Goal: Ask a question: Seek information or help from site administrators or community

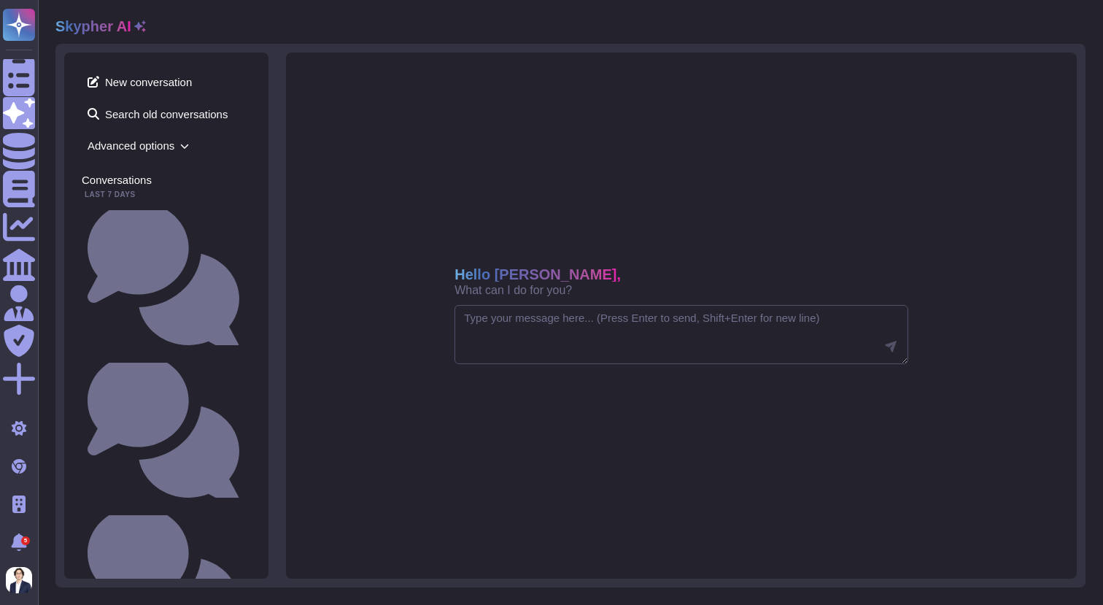
drag, startPoint x: 775, startPoint y: 549, endPoint x: 777, endPoint y: 576, distance: 27.1
click at [777, 576] on div "Hello [PERSON_NAME], What can I do for you?" at bounding box center [681, 316] width 791 height 526
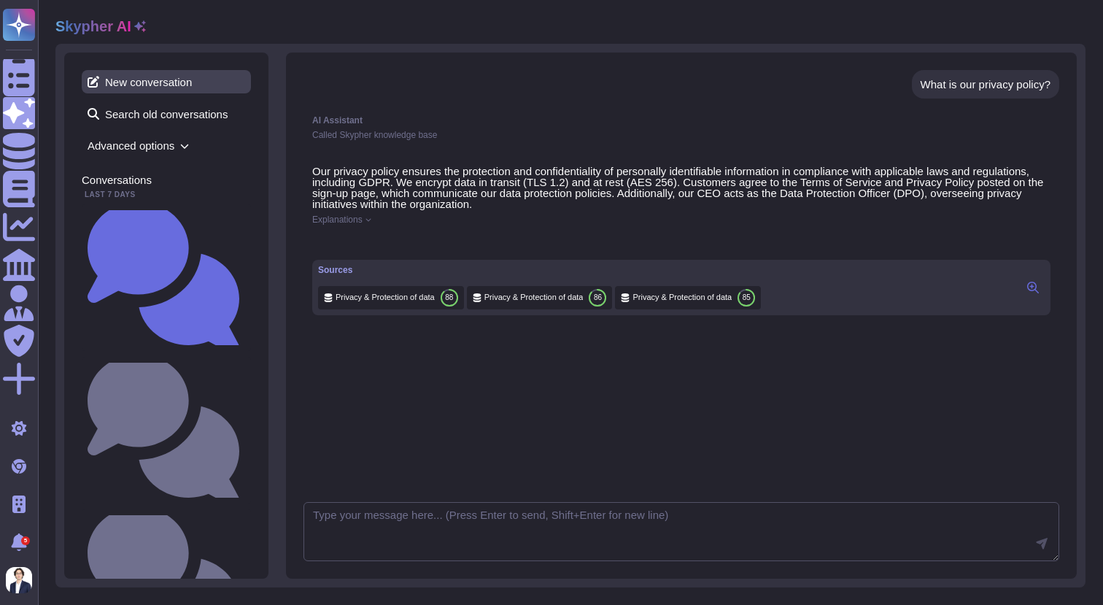
click at [128, 83] on span "New conversation" at bounding box center [166, 81] width 169 height 23
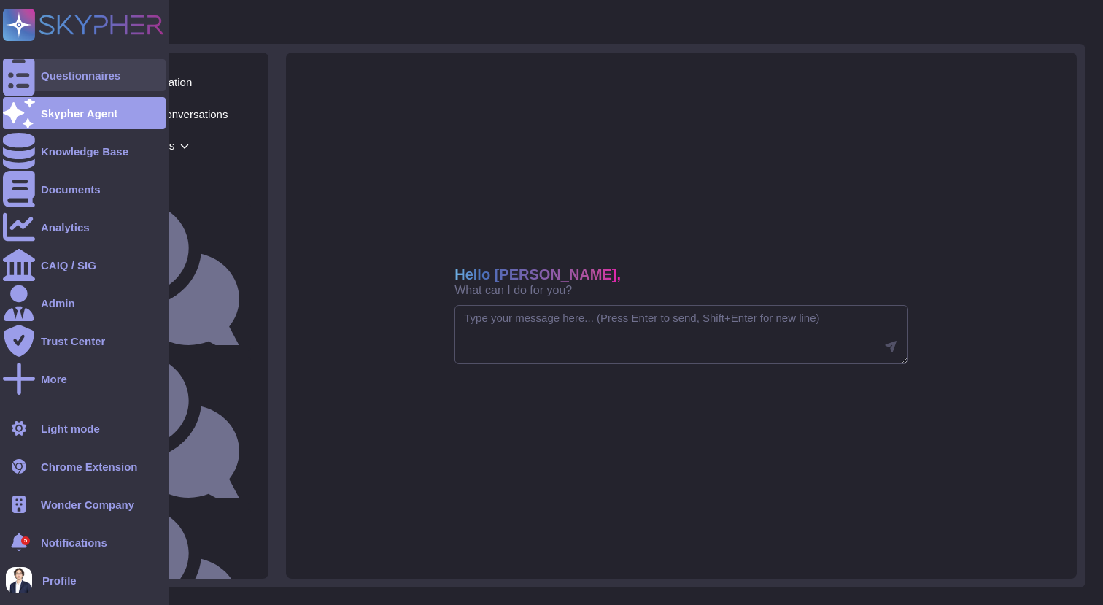
click at [25, 71] on icon at bounding box center [19, 75] width 32 height 43
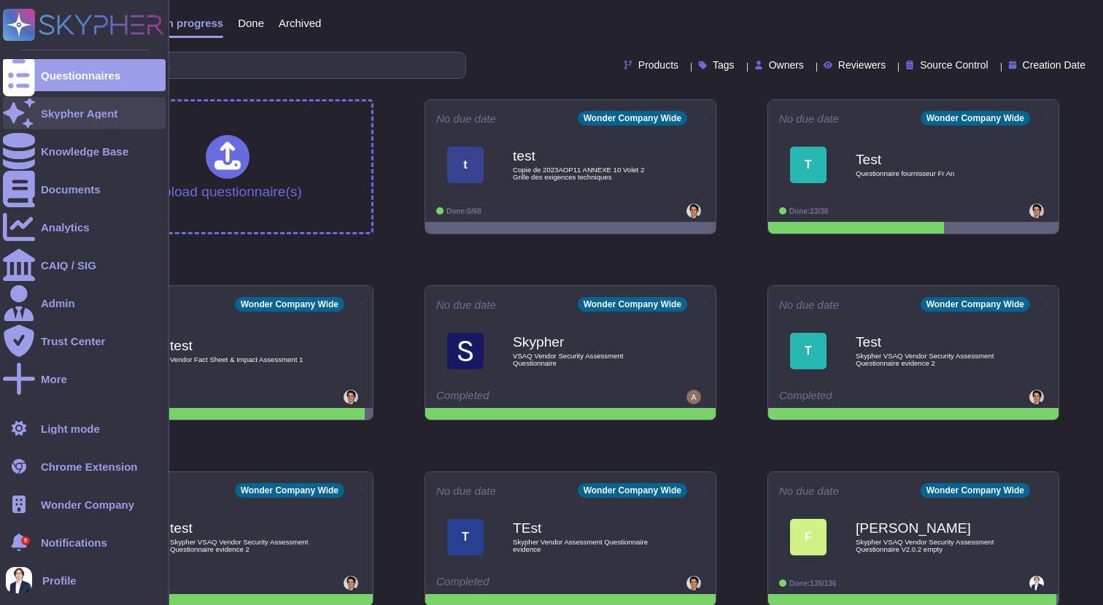
click at [44, 117] on div "Skypher Agent" at bounding box center [79, 113] width 77 height 11
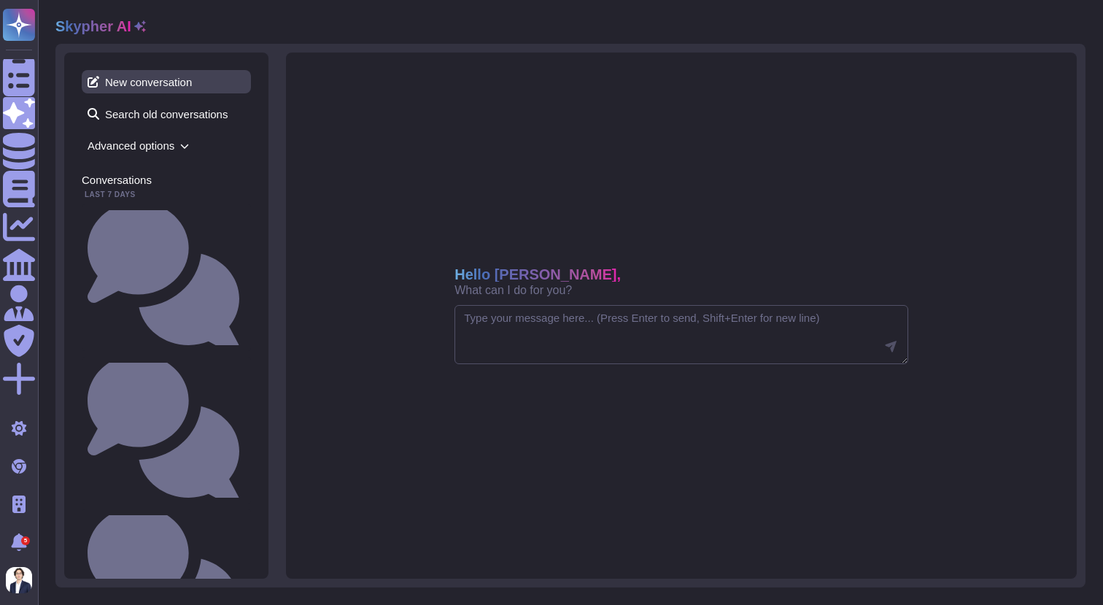
click at [174, 83] on span "New conversation" at bounding box center [166, 81] width 169 height 23
click at [510, 319] on textarea at bounding box center [681, 335] width 454 height 60
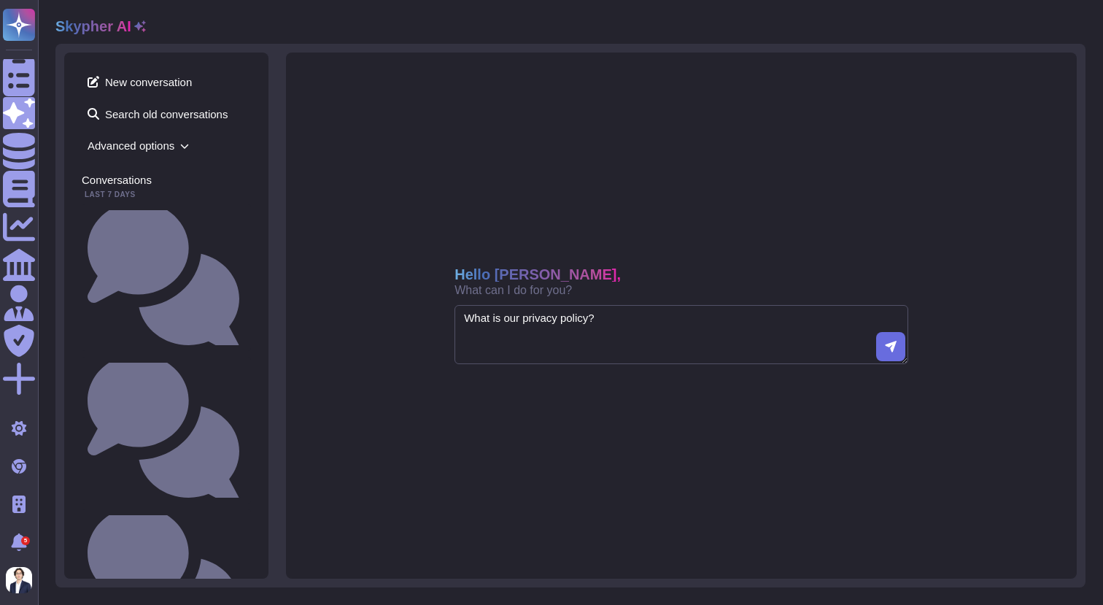
type textarea "What is our privacy policy?"
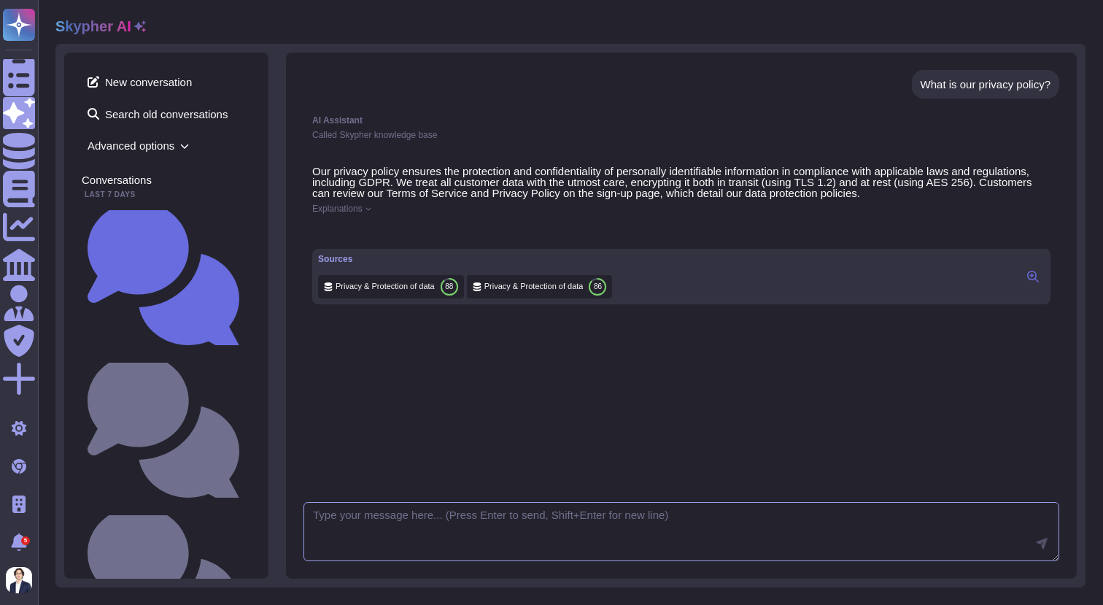
click at [366, 519] on textarea at bounding box center [681, 532] width 756 height 60
type textarea "Can you please rephrase?"
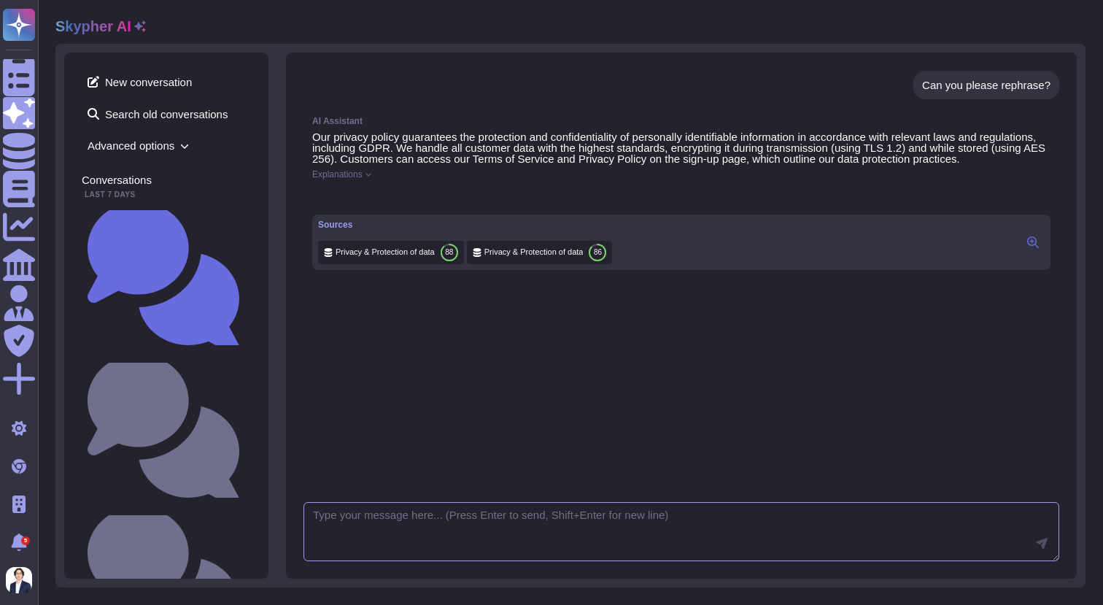
scroll to position [263, 0]
click at [1032, 248] on icon at bounding box center [1033, 242] width 12 height 12
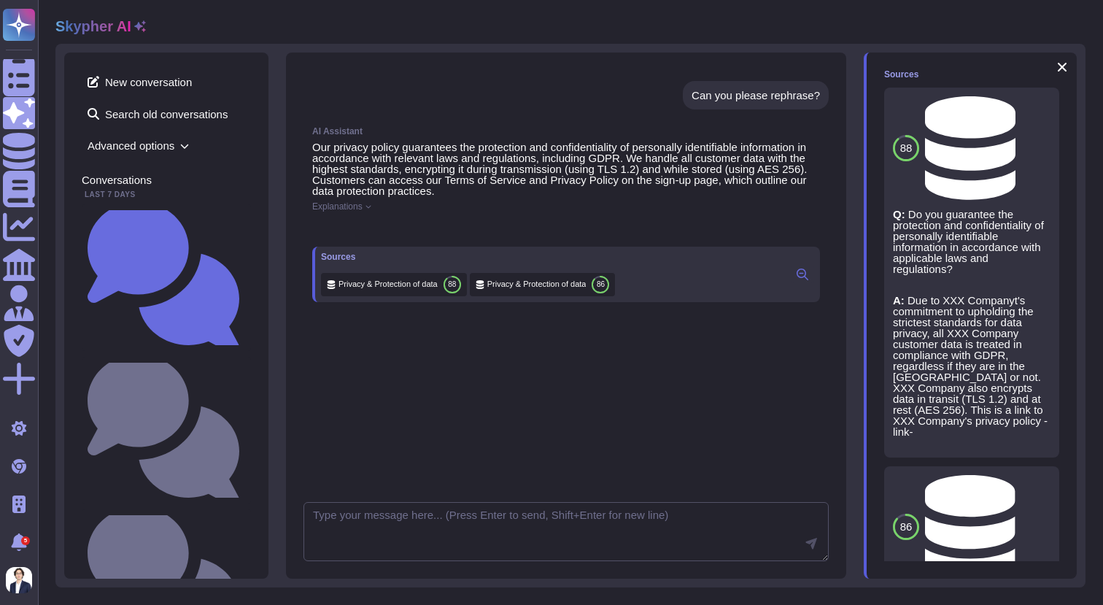
scroll to position [284, 0]
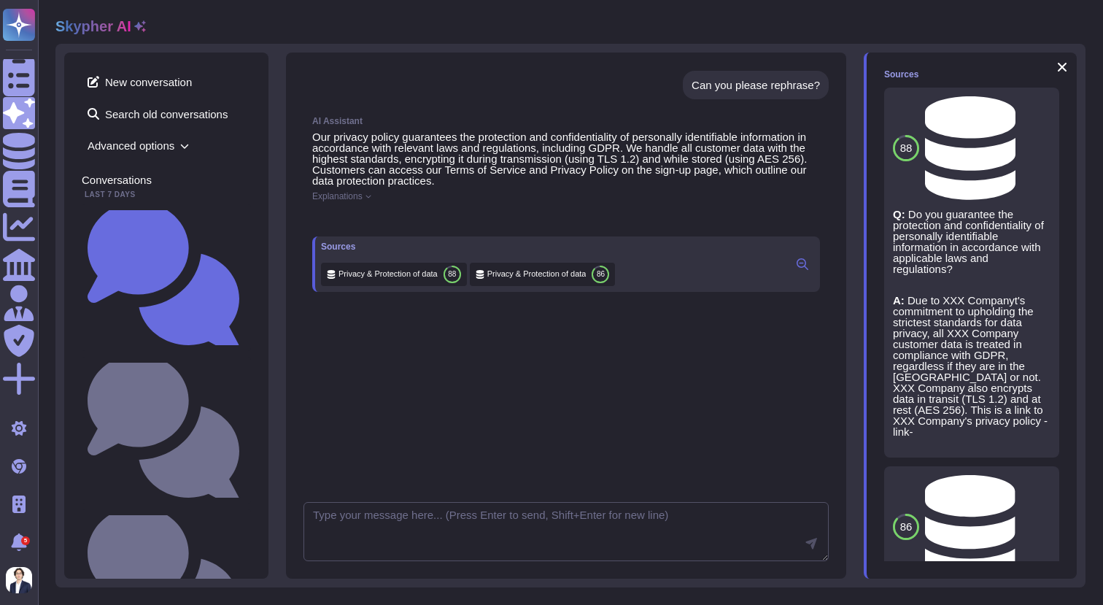
click at [1021, 142] on span "Privacy & Protection of data" at bounding box center [1021, 147] width 0 height 11
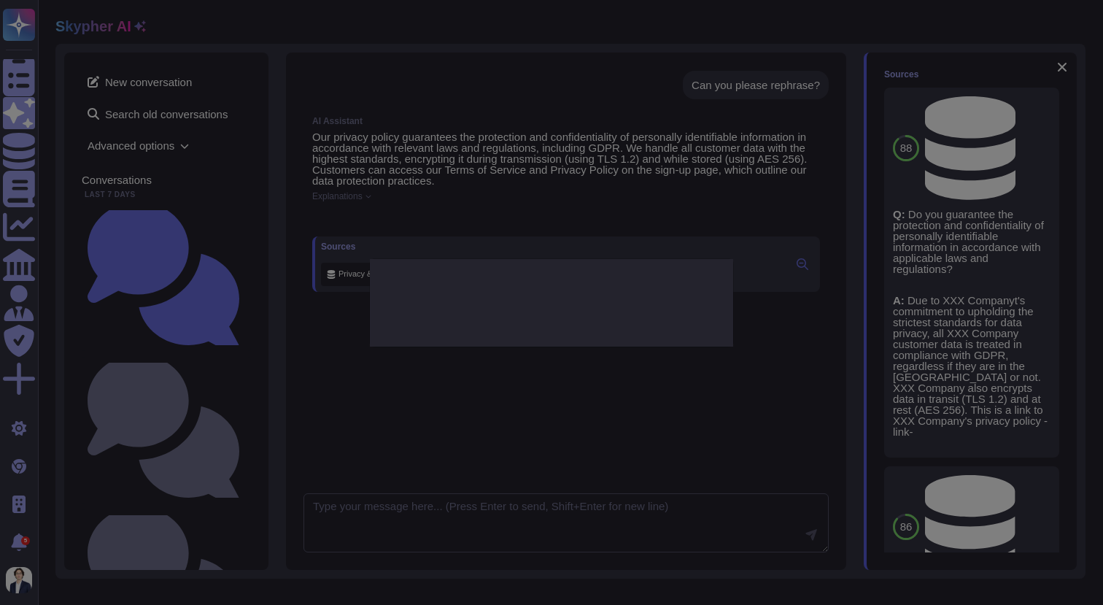
type textarea "Do you guarantee the protection and confidentiality of personally identifiable …"
type textarea "Due to XXX Companyt's commitment to upholding the strictest standards for data …"
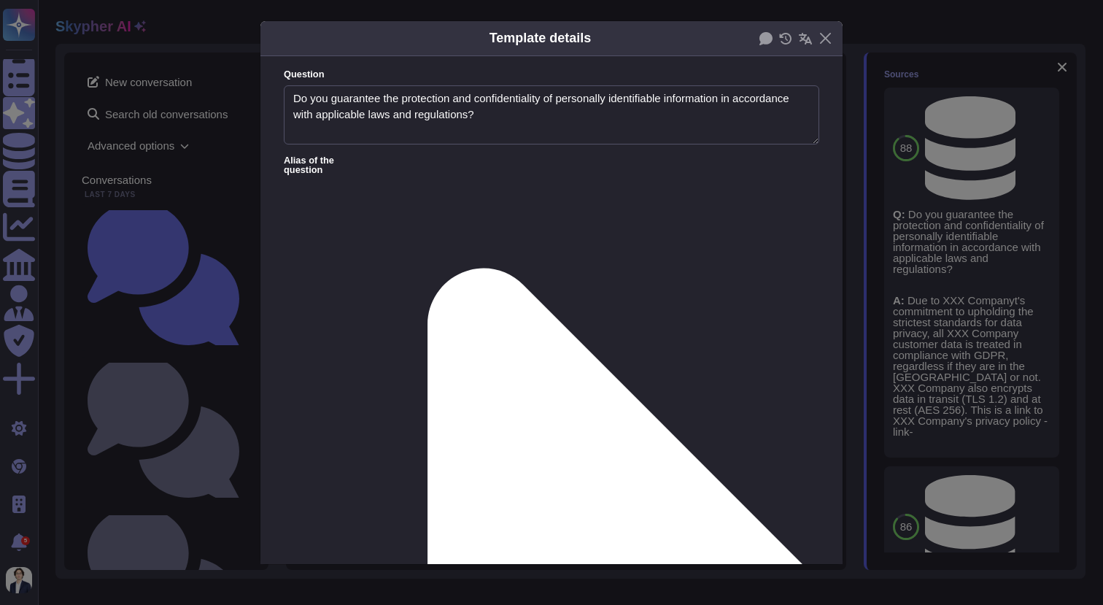
type textarea "Do you guarantee the protection and confidentiality of personally identifiable …"
type textarea "Due to XXX Companyt's commitment to upholding the strictest standards for data …"
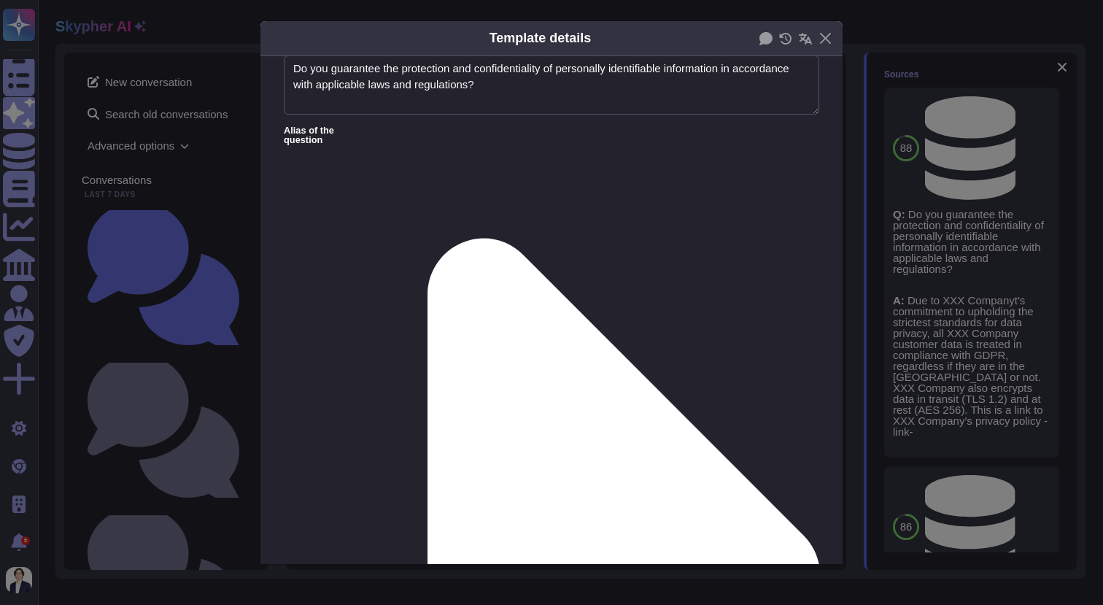
scroll to position [0, 0]
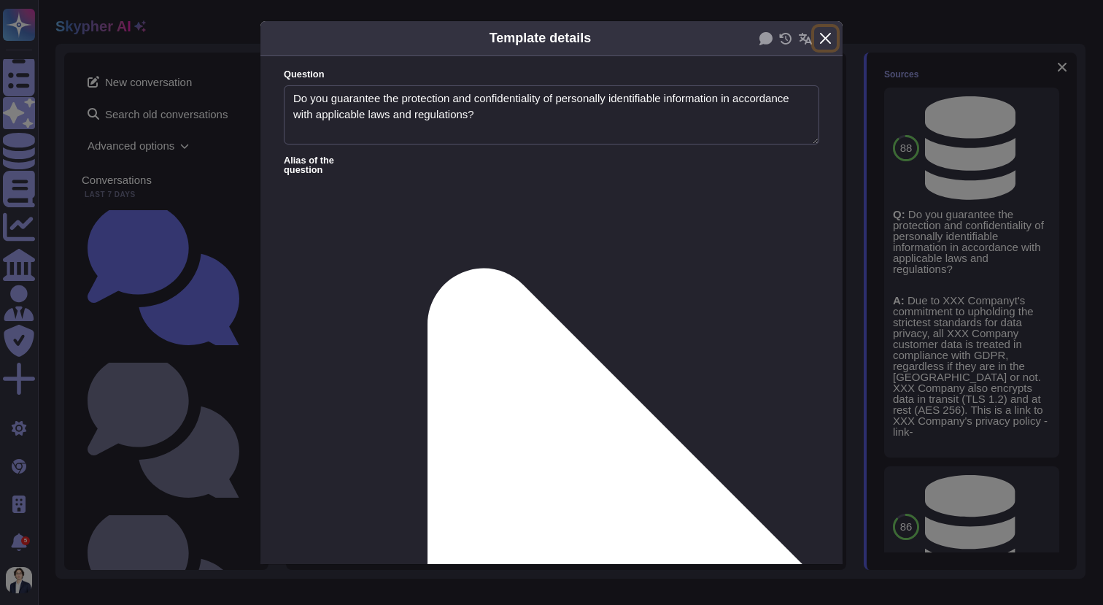
click at [827, 39] on button "Close" at bounding box center [825, 38] width 23 height 23
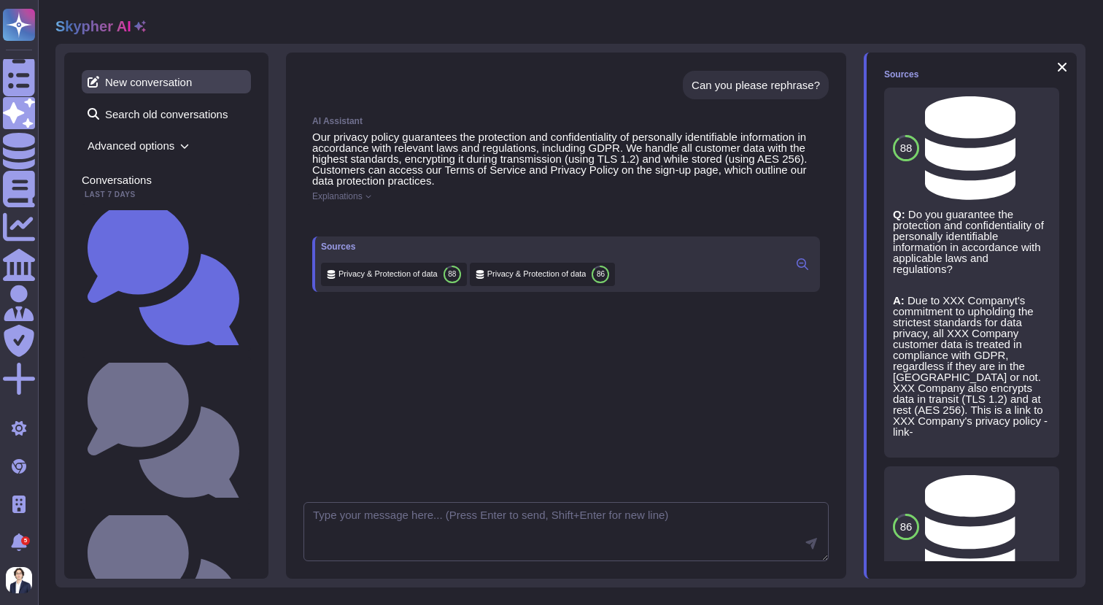
click at [127, 80] on span "New conversation" at bounding box center [166, 81] width 169 height 23
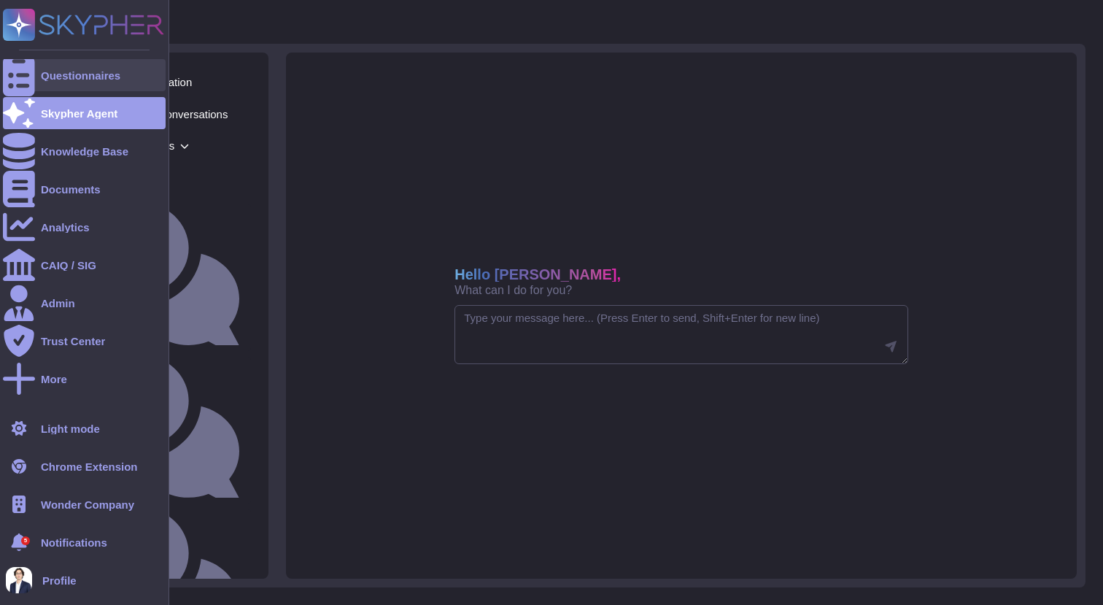
click at [26, 69] on icon at bounding box center [19, 75] width 32 height 43
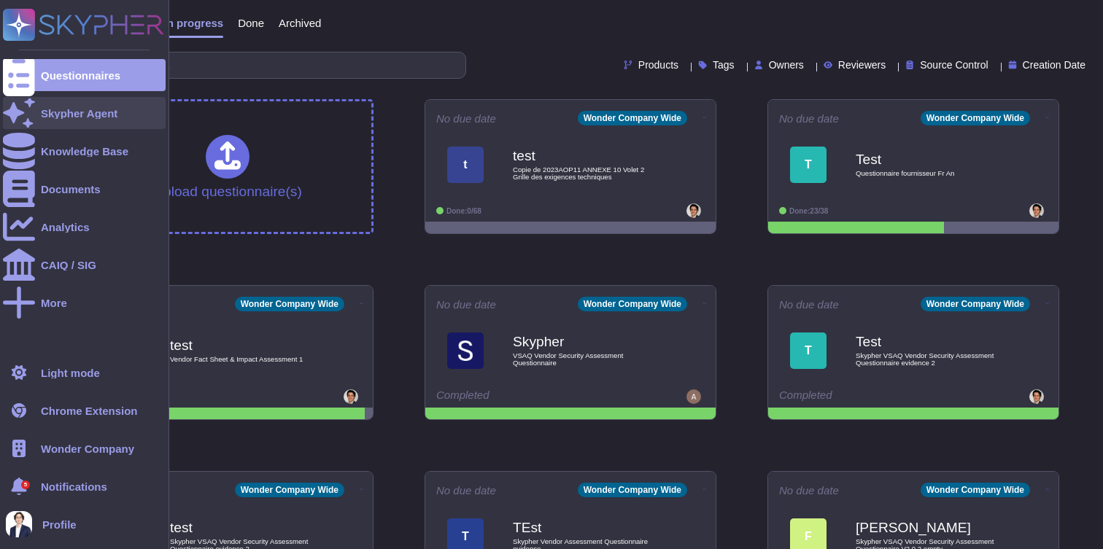
click at [30, 118] on div at bounding box center [19, 113] width 32 height 32
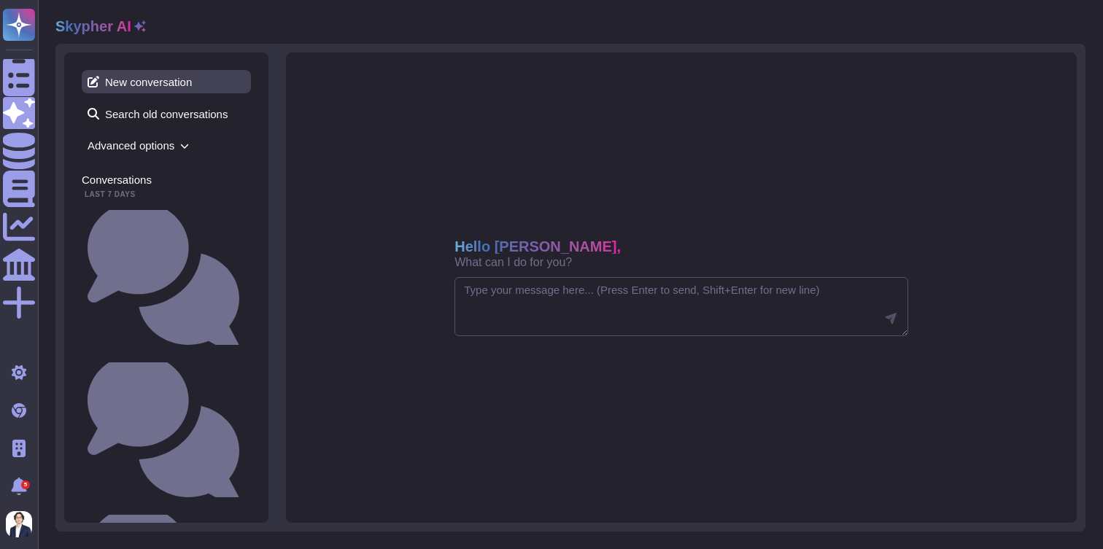
click at [169, 79] on span "New conversation" at bounding box center [166, 81] width 169 height 23
click at [497, 303] on textarea at bounding box center [681, 307] width 454 height 60
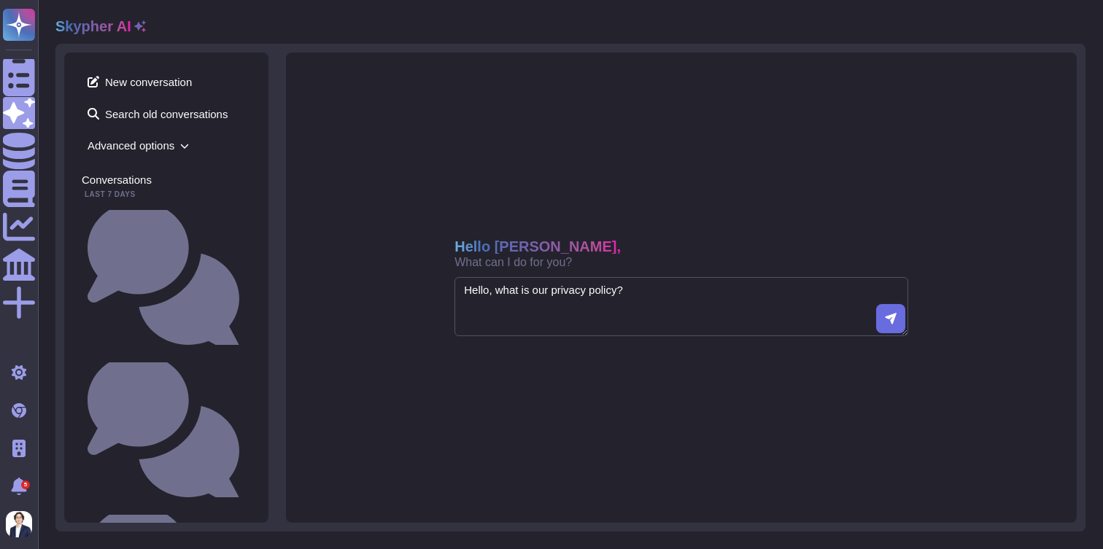
type textarea "Hello, what is our privacy policy?"
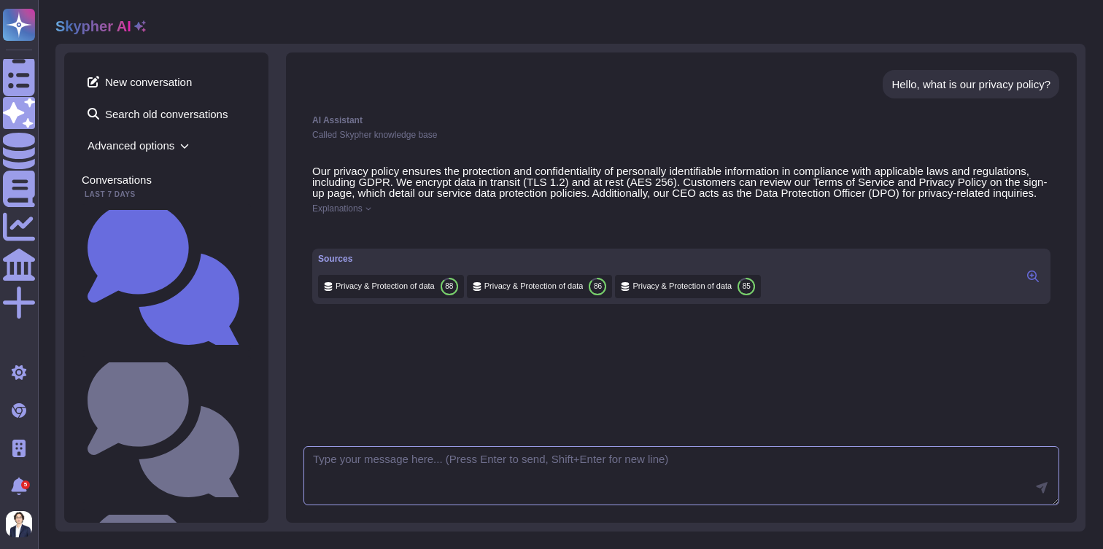
click at [339, 465] on textarea at bounding box center [681, 476] width 756 height 60
type textarea "Can you please make your response shorter?"
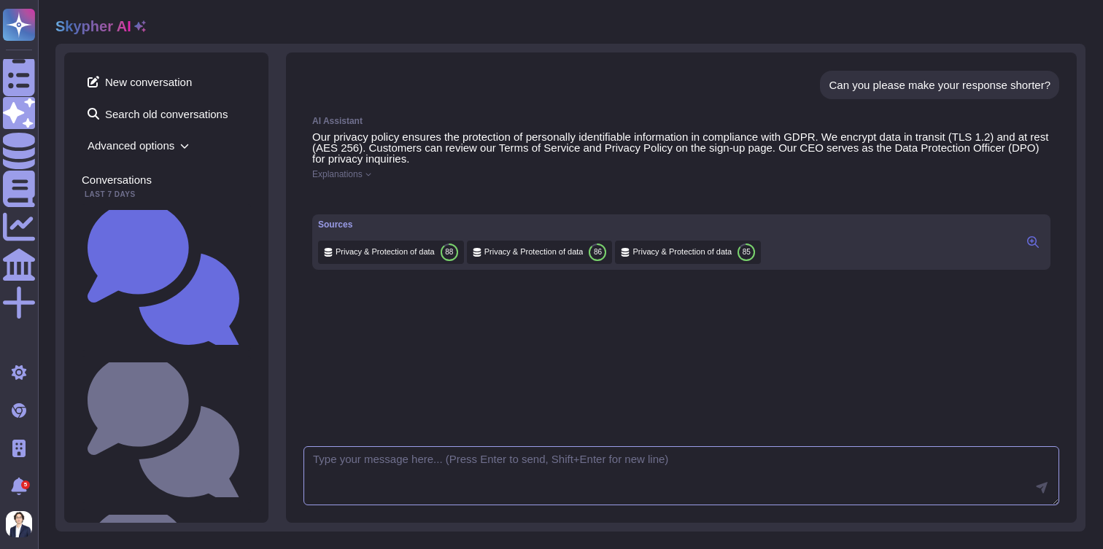
scroll to position [274, 0]
click at [1033, 248] on icon at bounding box center [1033, 242] width 12 height 12
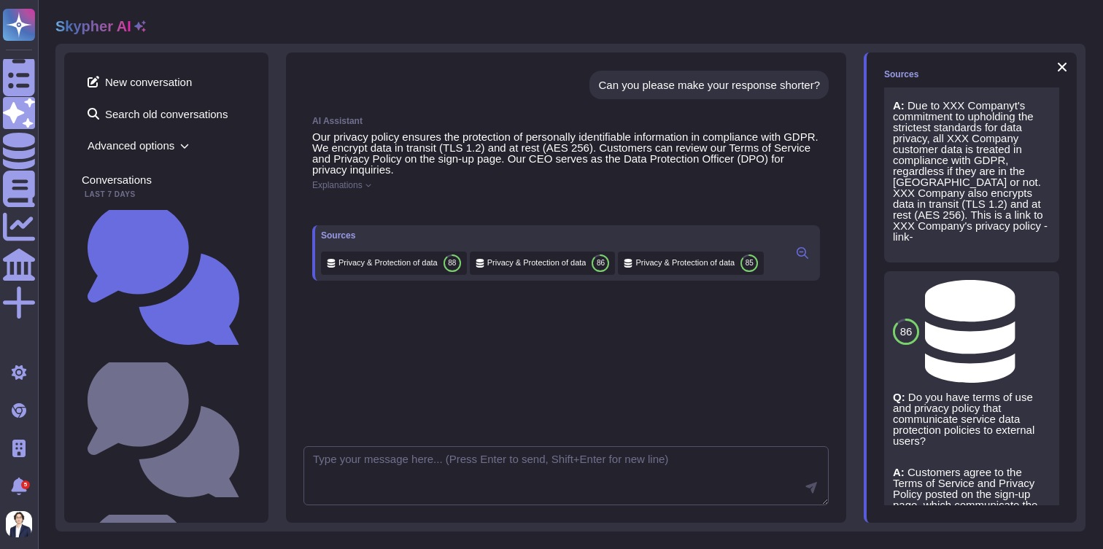
scroll to position [175, 0]
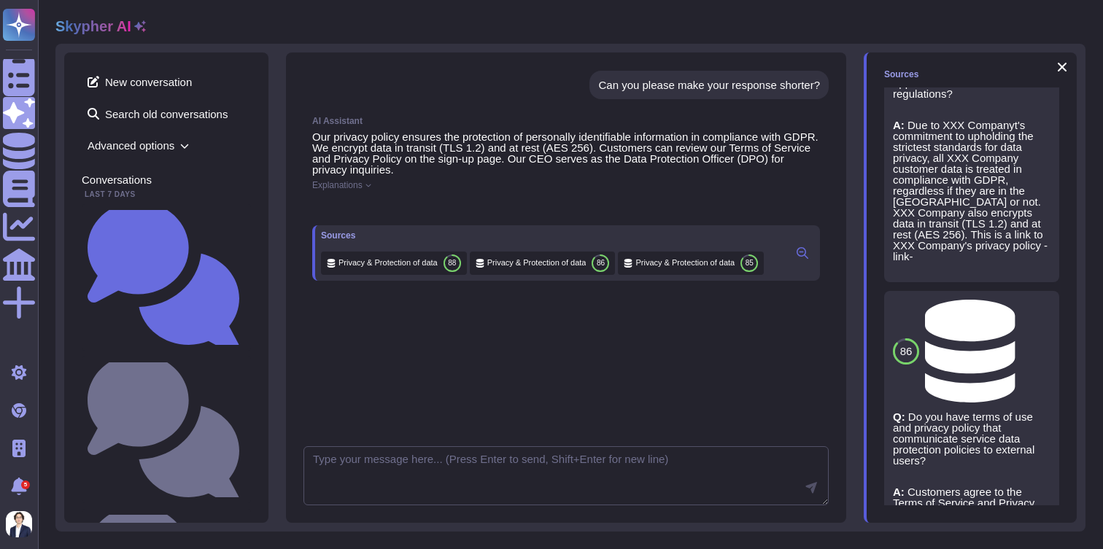
click at [1021, 346] on span "Privacy & Protection of data" at bounding box center [1021, 351] width 0 height 11
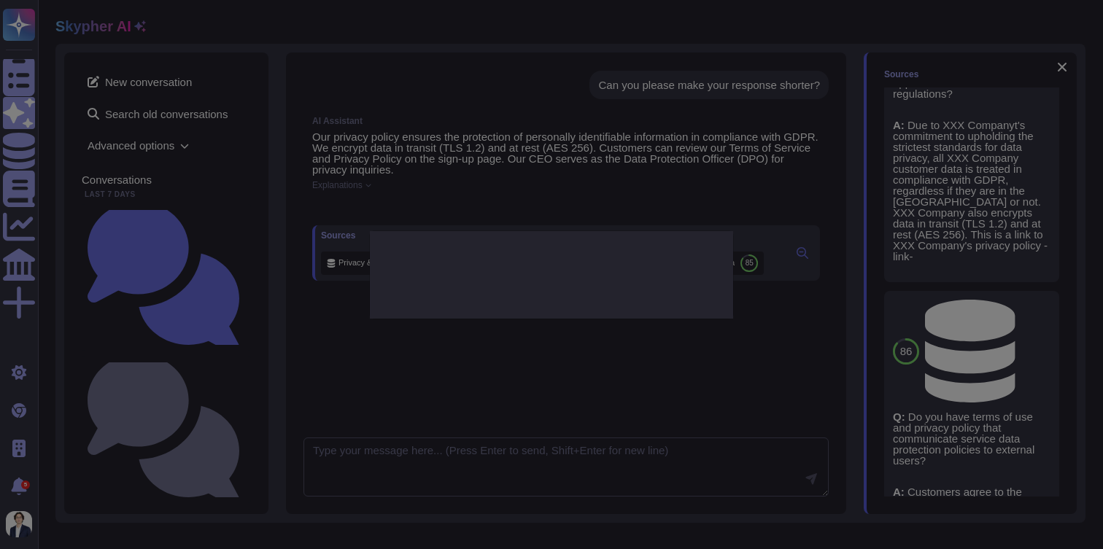
type textarea "Do you have terms of use and privacy policy that communicate service data prote…"
type textarea "Customers agree to the Terms of Service and Privacy Policy posted on the sign-u…"
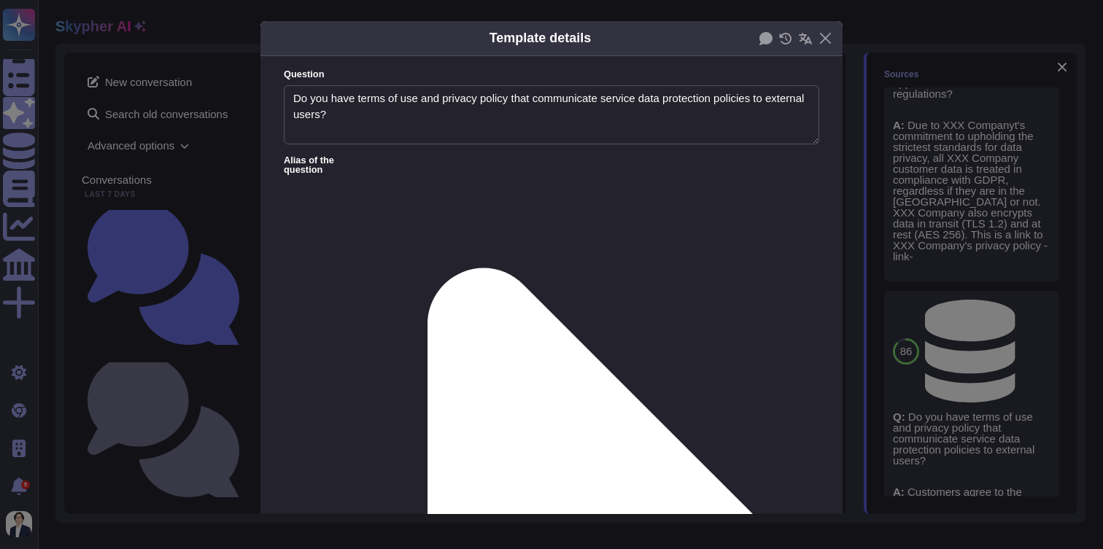
type textarea "Do you have terms of use and privacy policy that communicate service data prote…"
type textarea "Customers agree to the Terms of Service and Privacy Policy posted on the sign-u…"
click at [831, 42] on button "Close" at bounding box center [825, 38] width 23 height 23
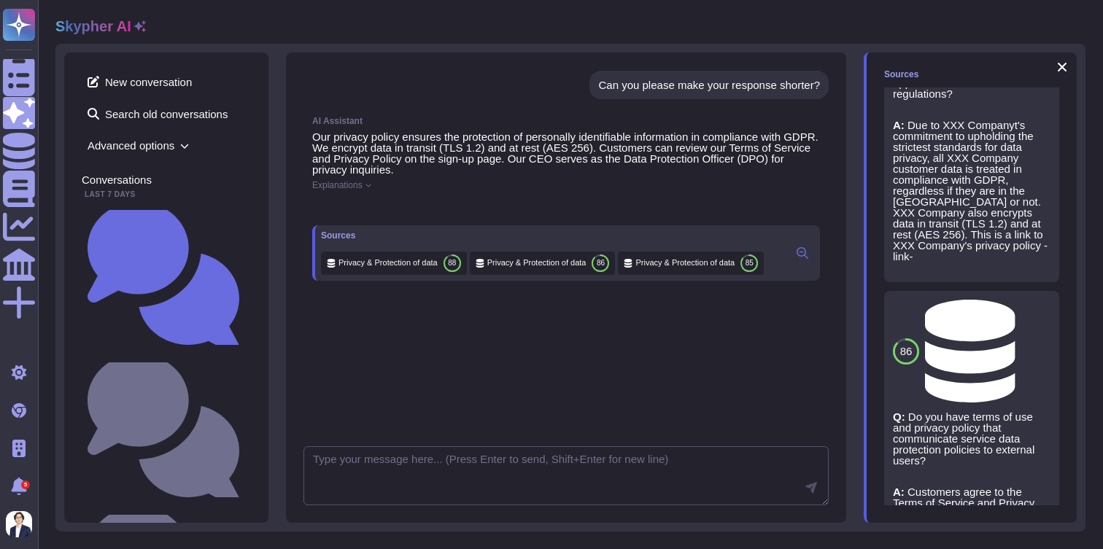
click at [902, 500] on span "Refresh" at bounding box center [904, 500] width 41 height 11
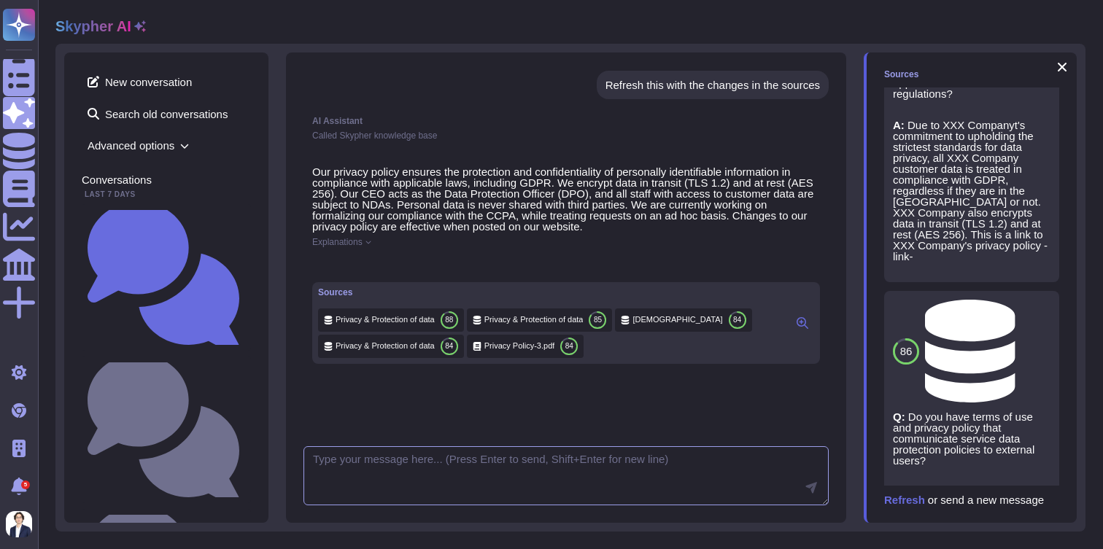
scroll to position [524, 0]
click at [557, 479] on textarea at bounding box center [565, 476] width 525 height 60
type textarea "Thanks!"
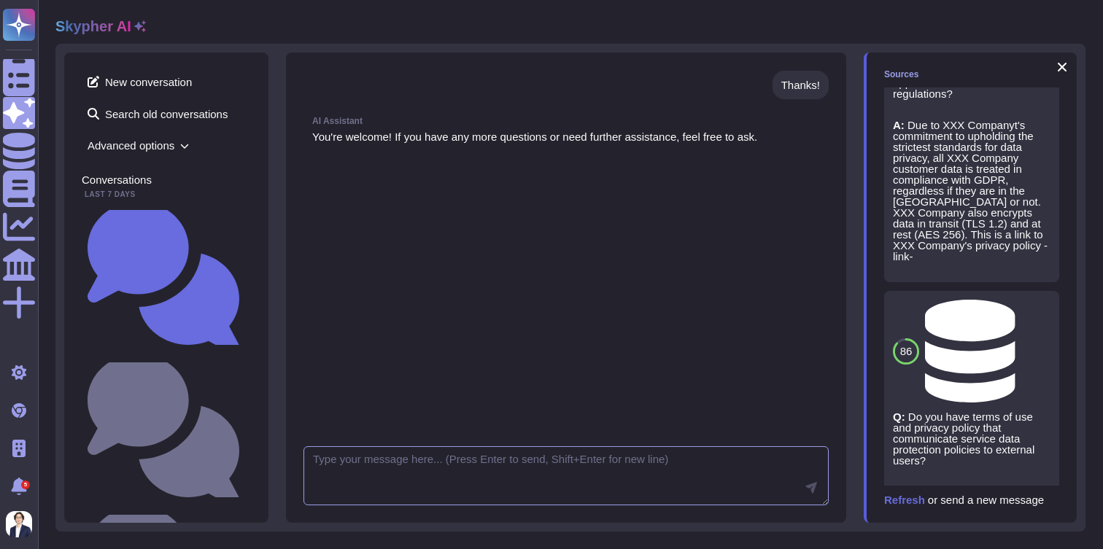
scroll to position [846, 0]
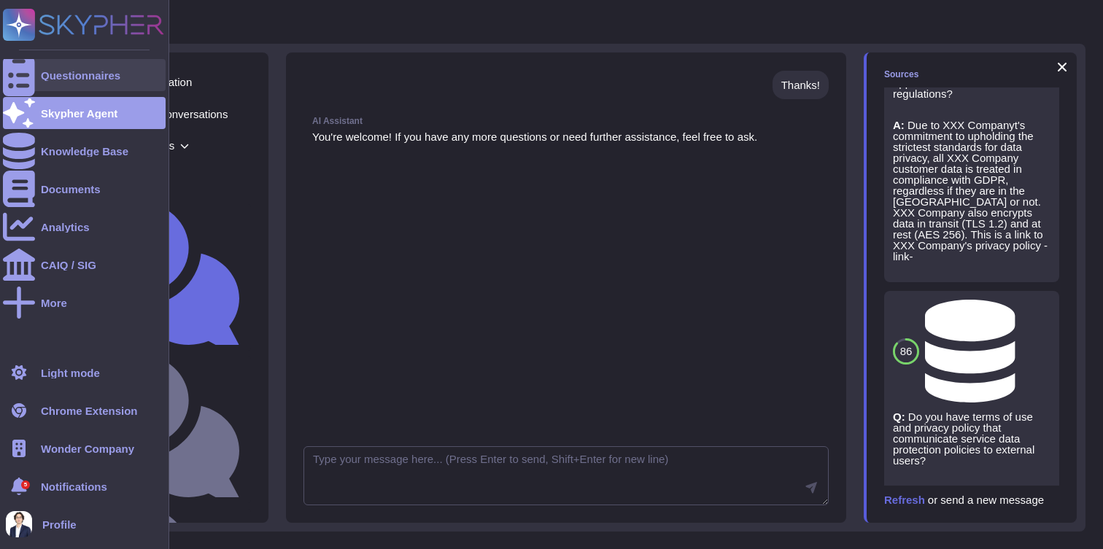
click at [34, 80] on div at bounding box center [19, 75] width 32 height 32
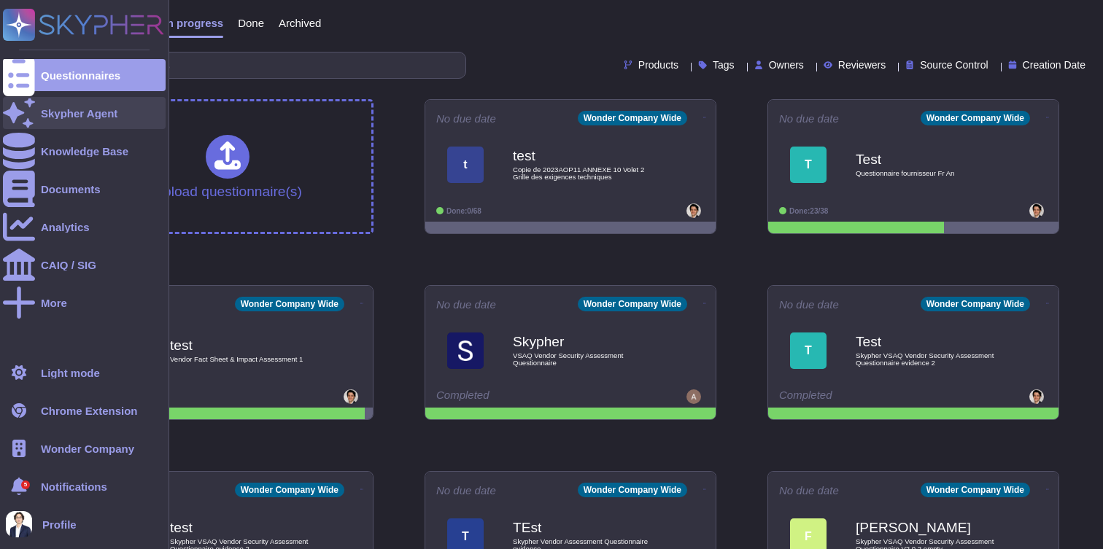
click at [58, 121] on div "Skypher Agent" at bounding box center [84, 113] width 163 height 32
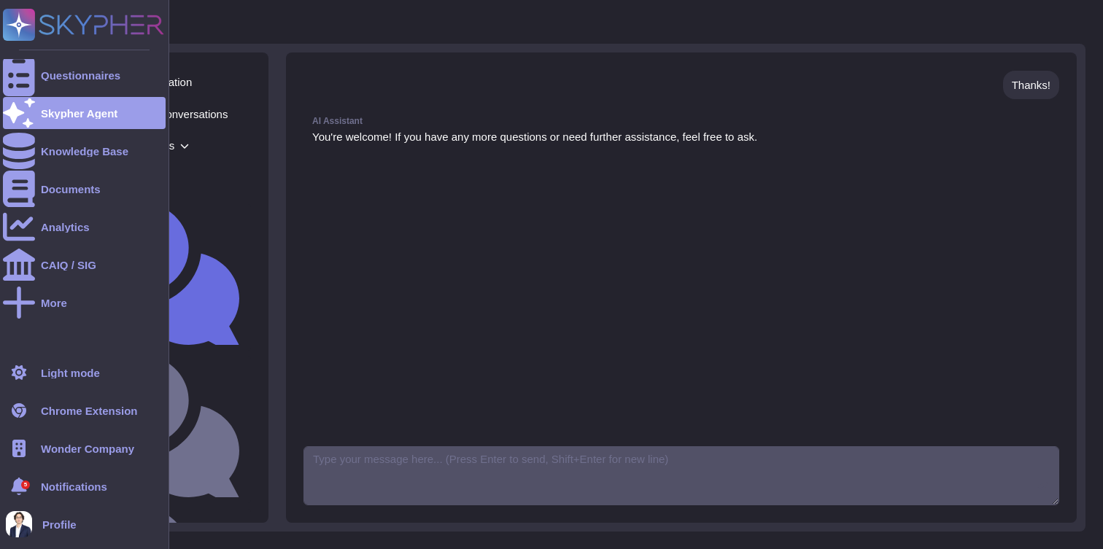
scroll to position [802, 0]
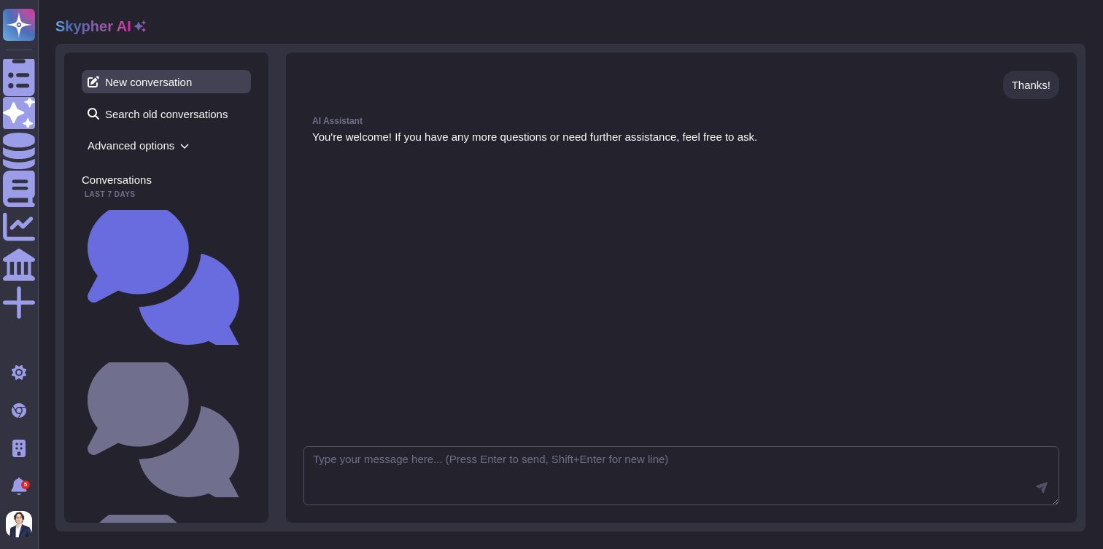
click at [182, 82] on span "New conversation" at bounding box center [166, 81] width 169 height 23
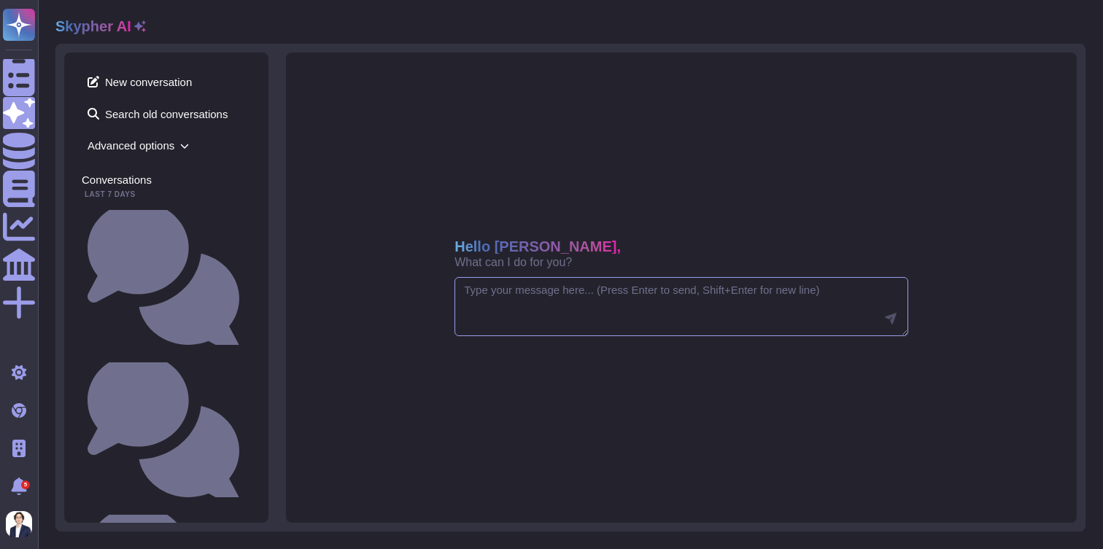
click at [508, 297] on textarea at bounding box center [681, 307] width 454 height 60
type textarea "E"
type textarea "What is our privacy policy?"
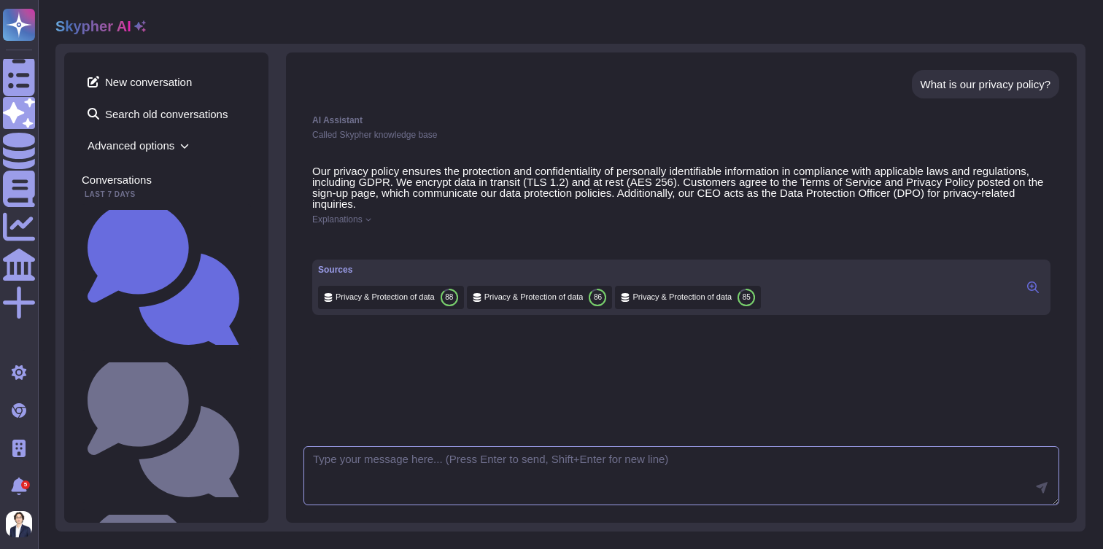
click at [445, 468] on textarea at bounding box center [681, 476] width 756 height 60
type textarea "Can you please make this paragraph shorter?"
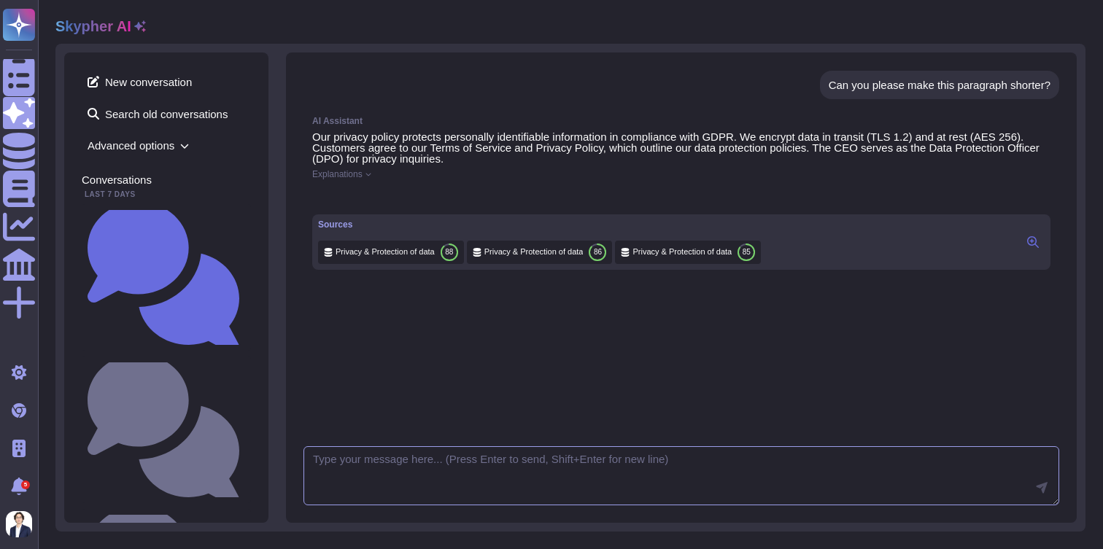
scroll to position [274, 0]
click at [1032, 248] on icon at bounding box center [1033, 242] width 12 height 12
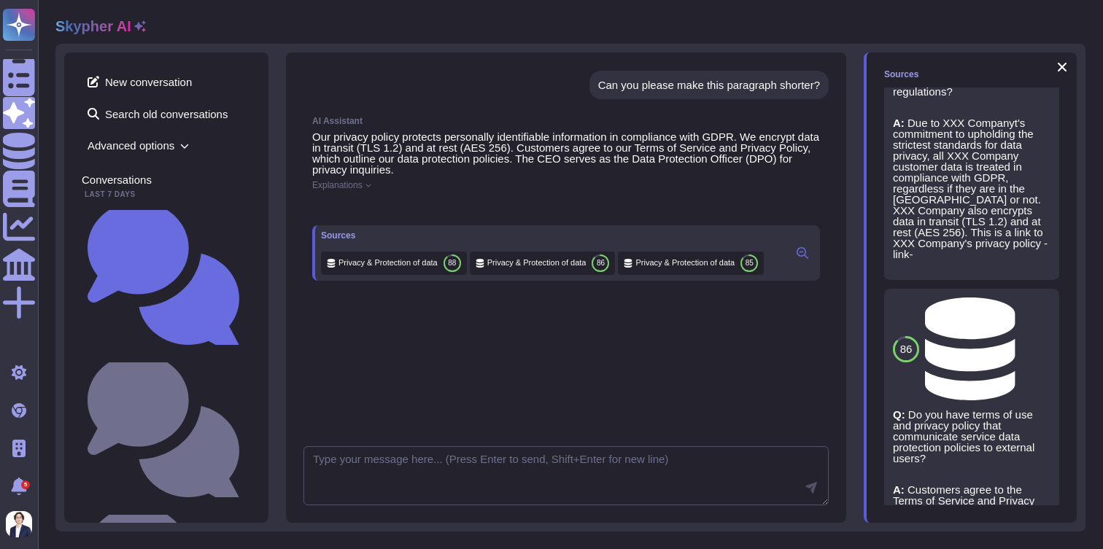
scroll to position [174, 0]
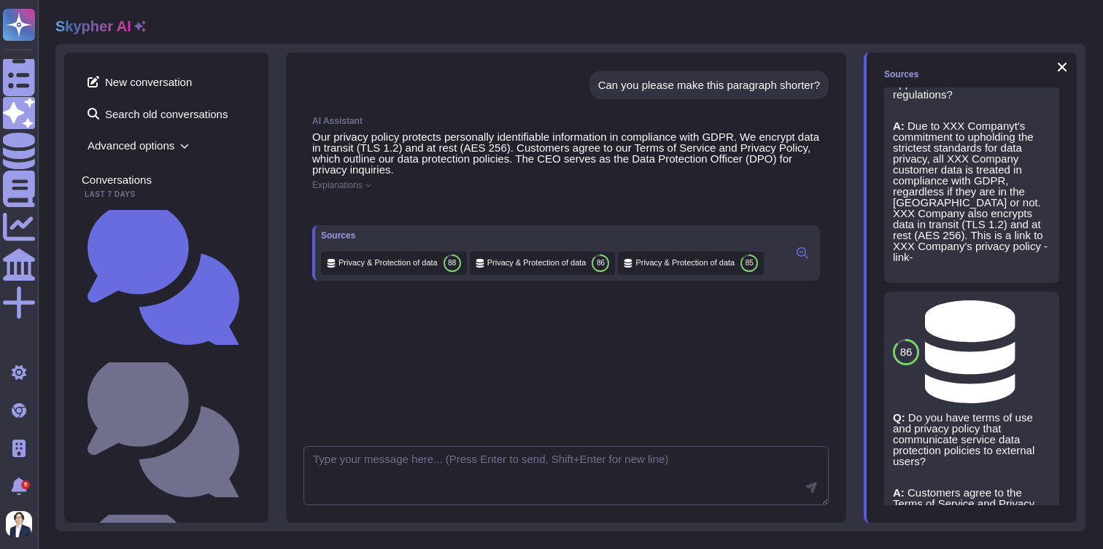
click at [1021, 346] on span "Privacy & Protection of data" at bounding box center [1021, 351] width 0 height 11
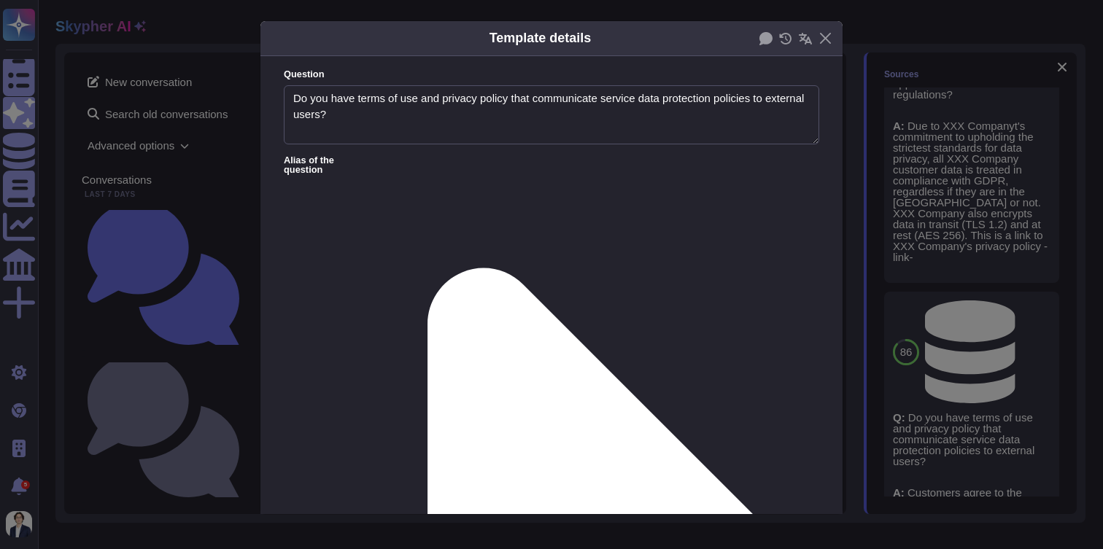
type textarea "Do you have terms of use and privacy policy that communicate service data prote…"
type textarea "Customers agree to the Terms of Service and Privacy Policy posted on the sign-u…"
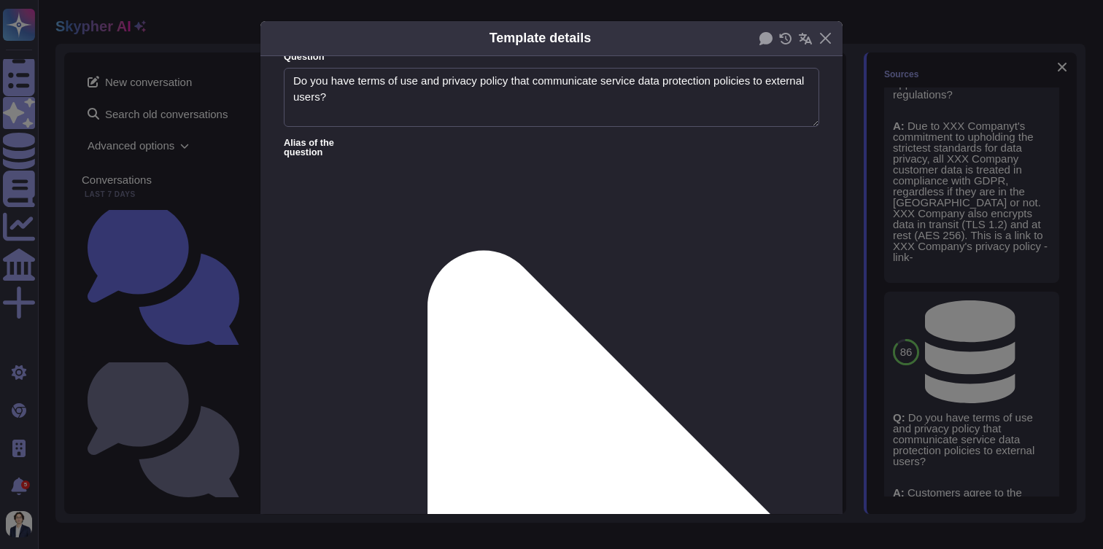
scroll to position [0, 0]
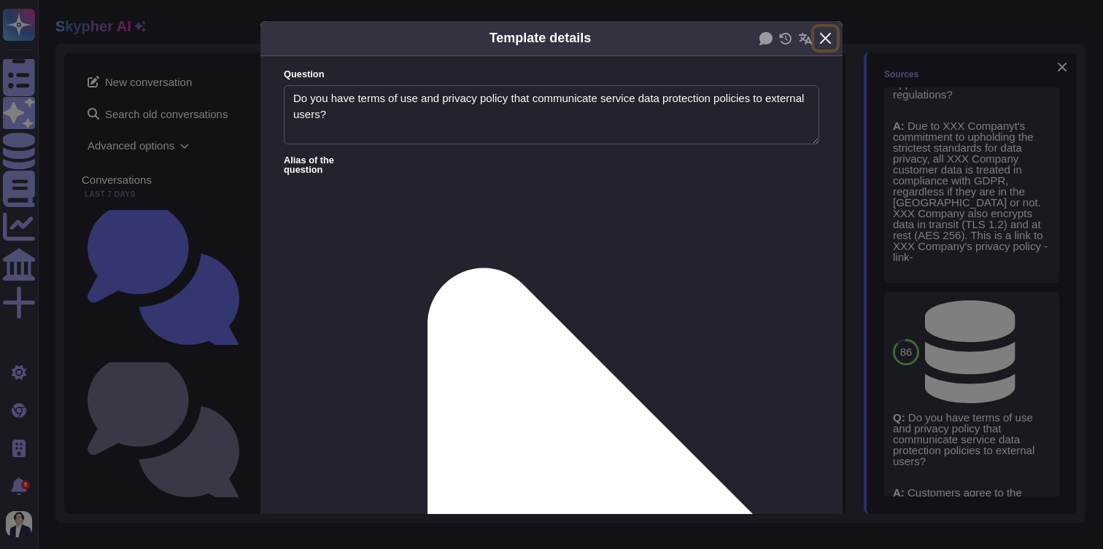
click at [826, 37] on button "Close" at bounding box center [825, 38] width 23 height 23
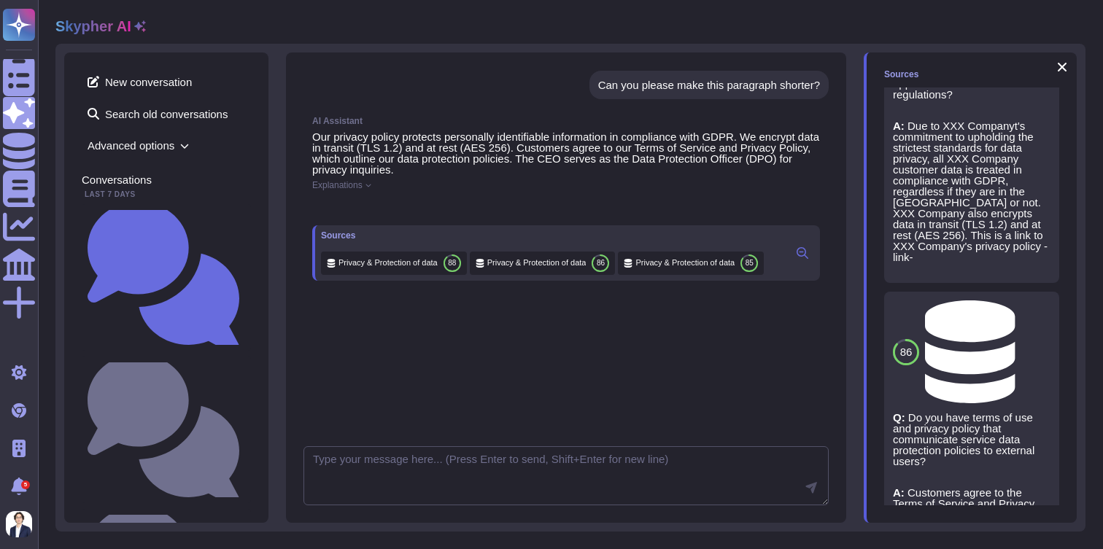
click at [894, 503] on span "Refresh" at bounding box center [904, 500] width 41 height 11
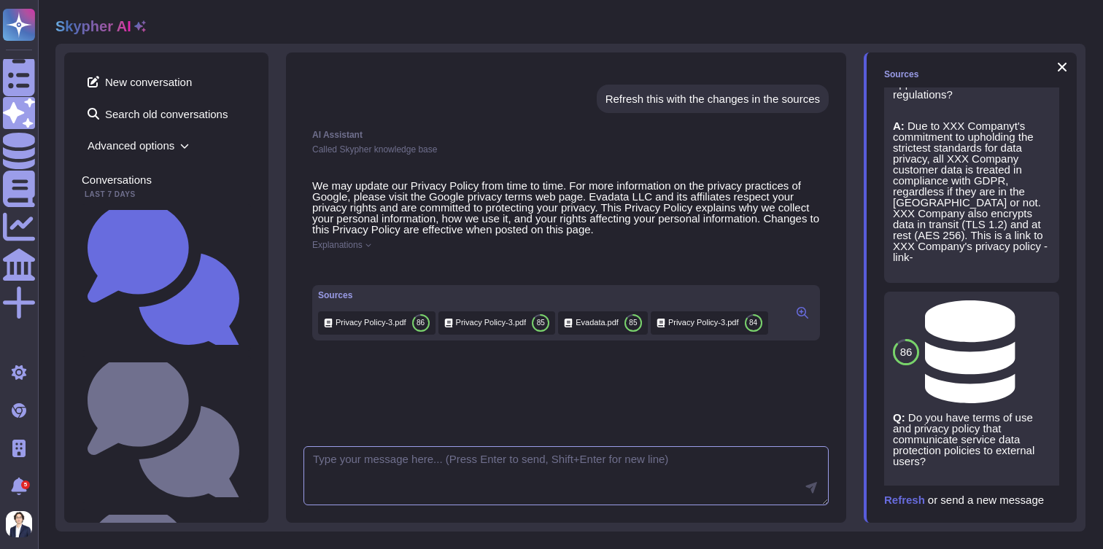
scroll to position [524, 0]
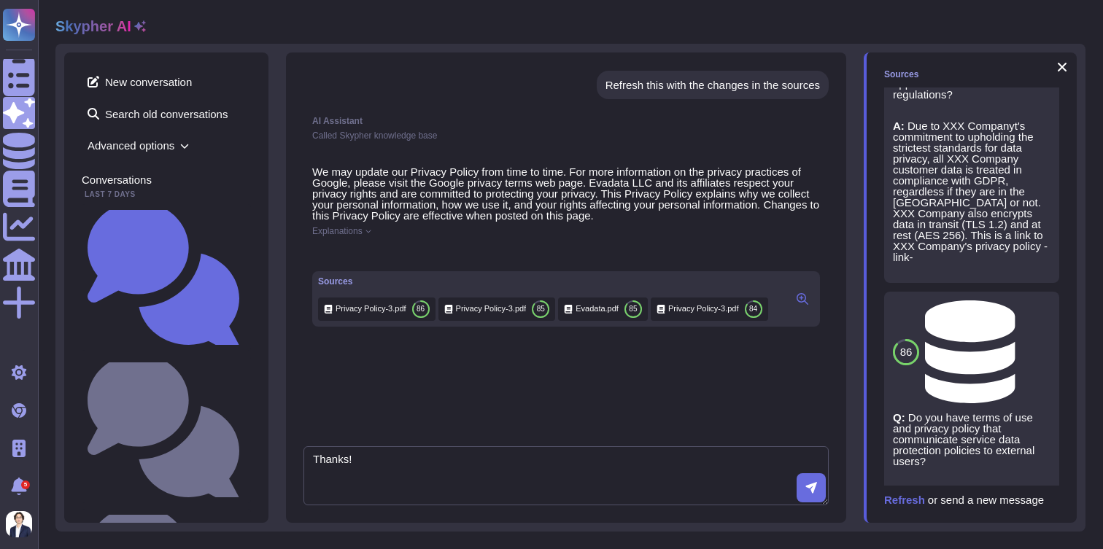
type textarea "Thanks!"
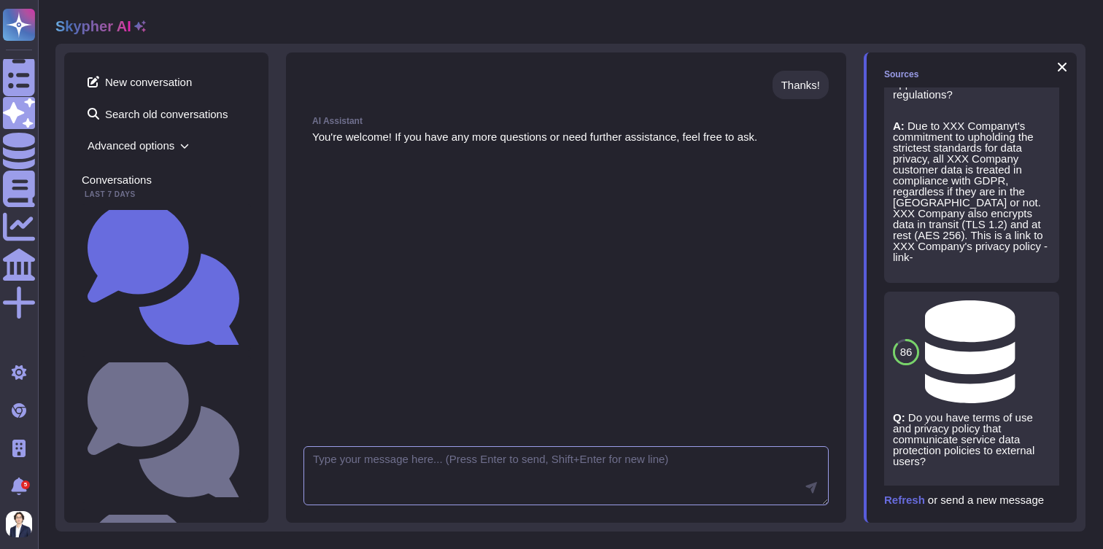
scroll to position [835, 0]
